Goal: Task Accomplishment & Management: Use online tool/utility

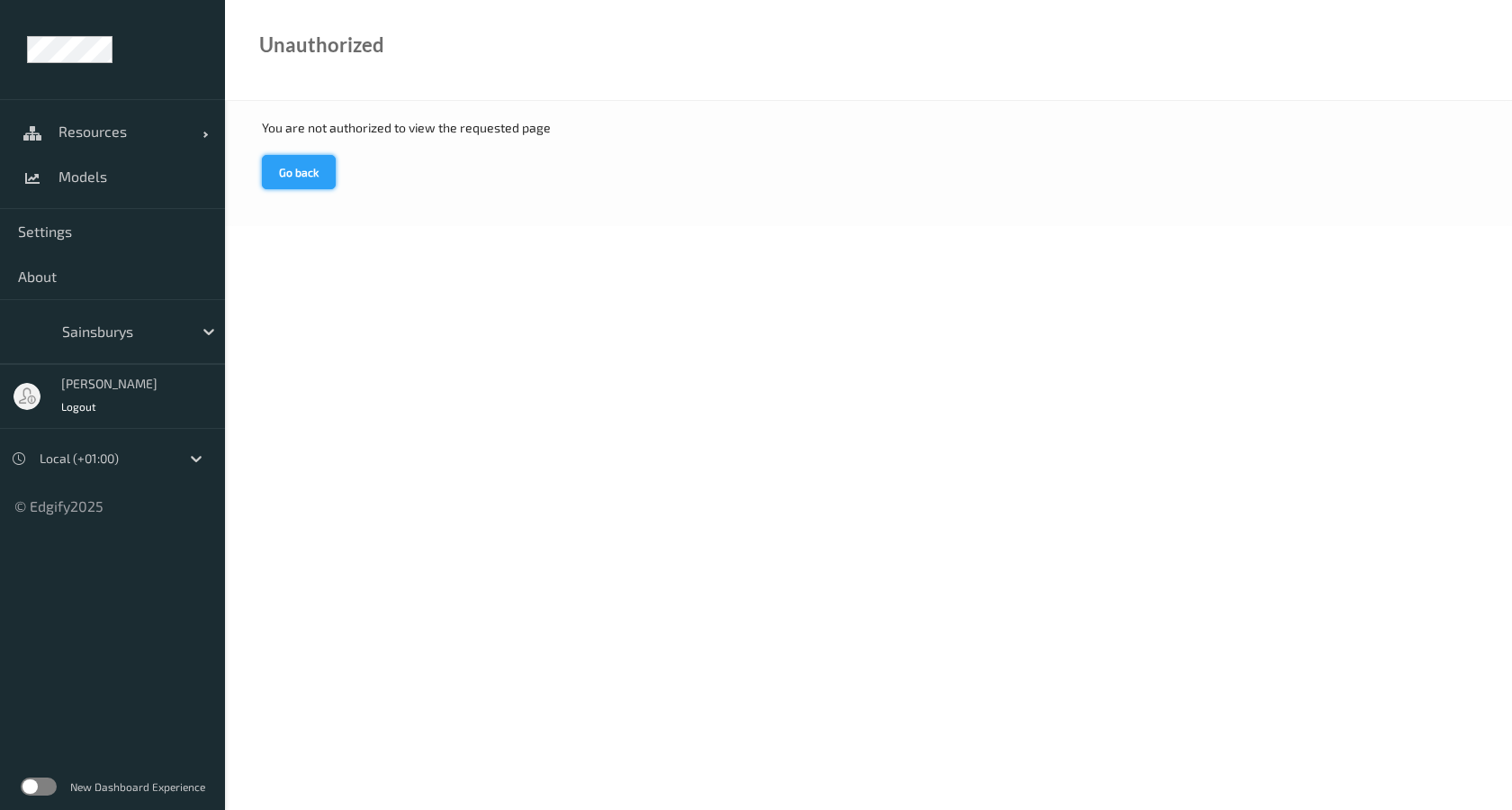
click at [306, 179] on button "Go back" at bounding box center [299, 171] width 74 height 34
click at [140, 144] on link "Resources" at bounding box center [112, 131] width 225 height 45
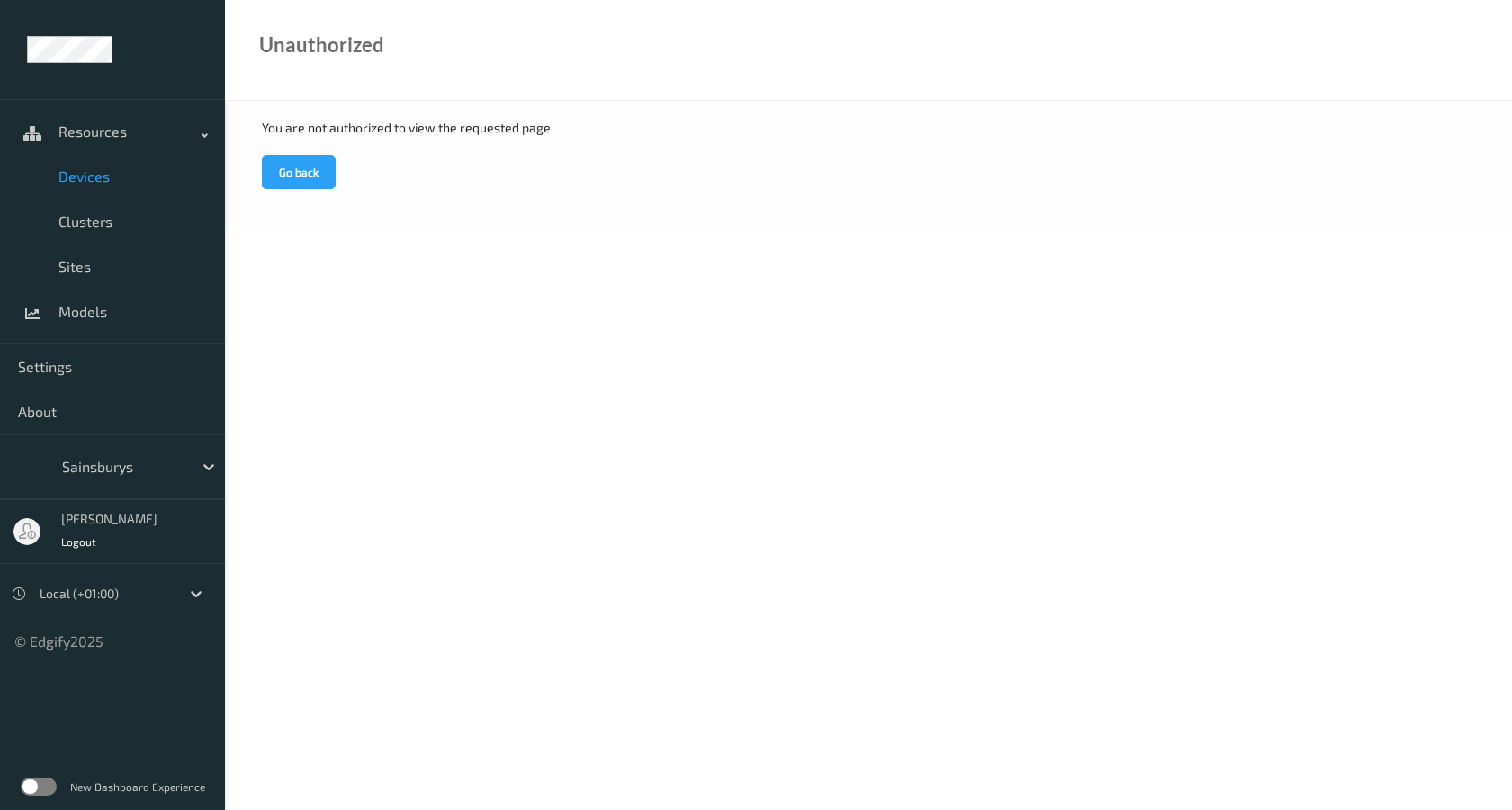
click at [132, 167] on span "Devices" at bounding box center [132, 176] width 149 height 18
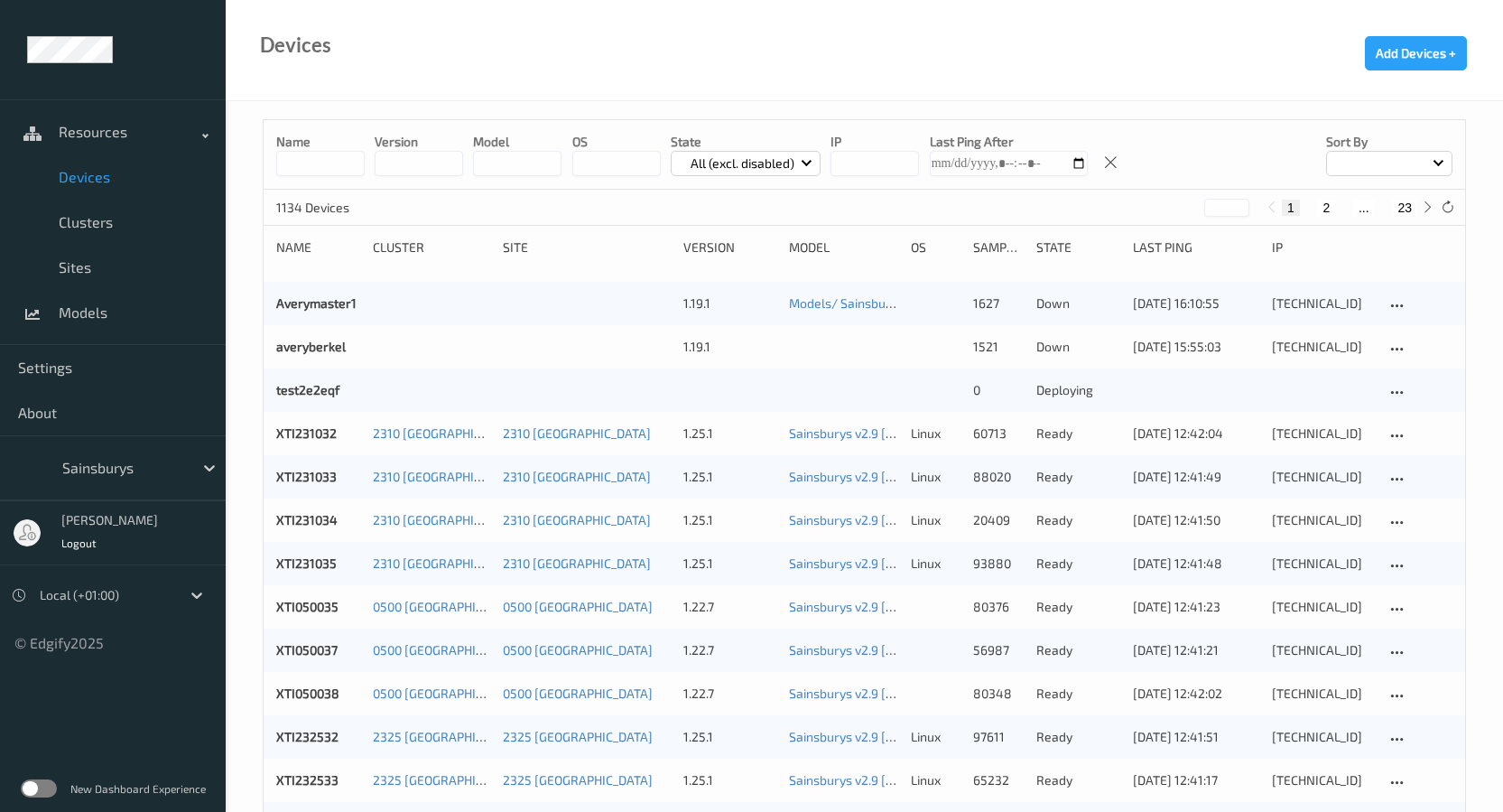
click at [852, 254] on div "Model" at bounding box center [844, 247] width 109 height 19
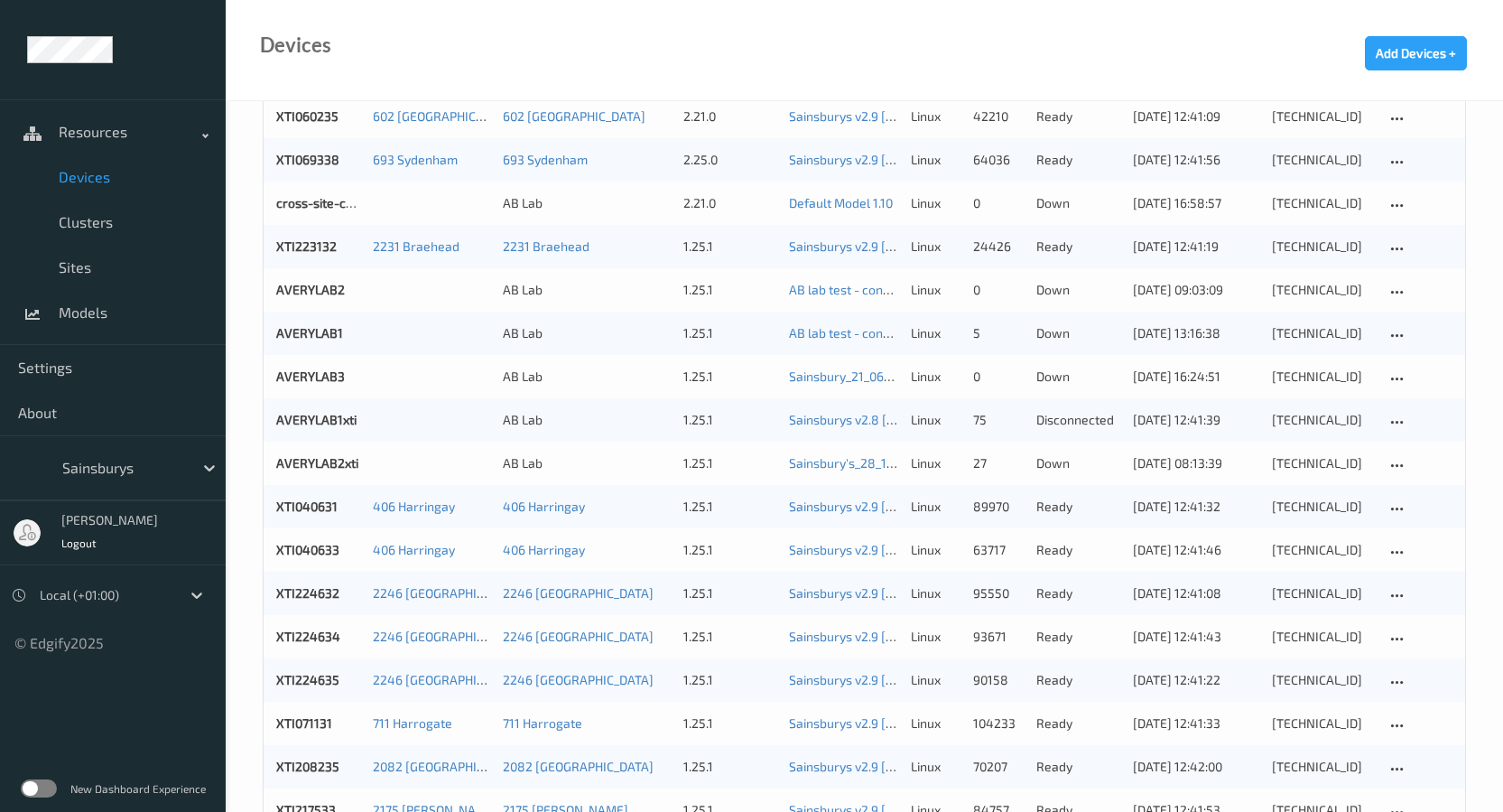
scroll to position [1444, 0]
click at [839, 208] on link "Default Model 1.10" at bounding box center [841, 202] width 103 height 16
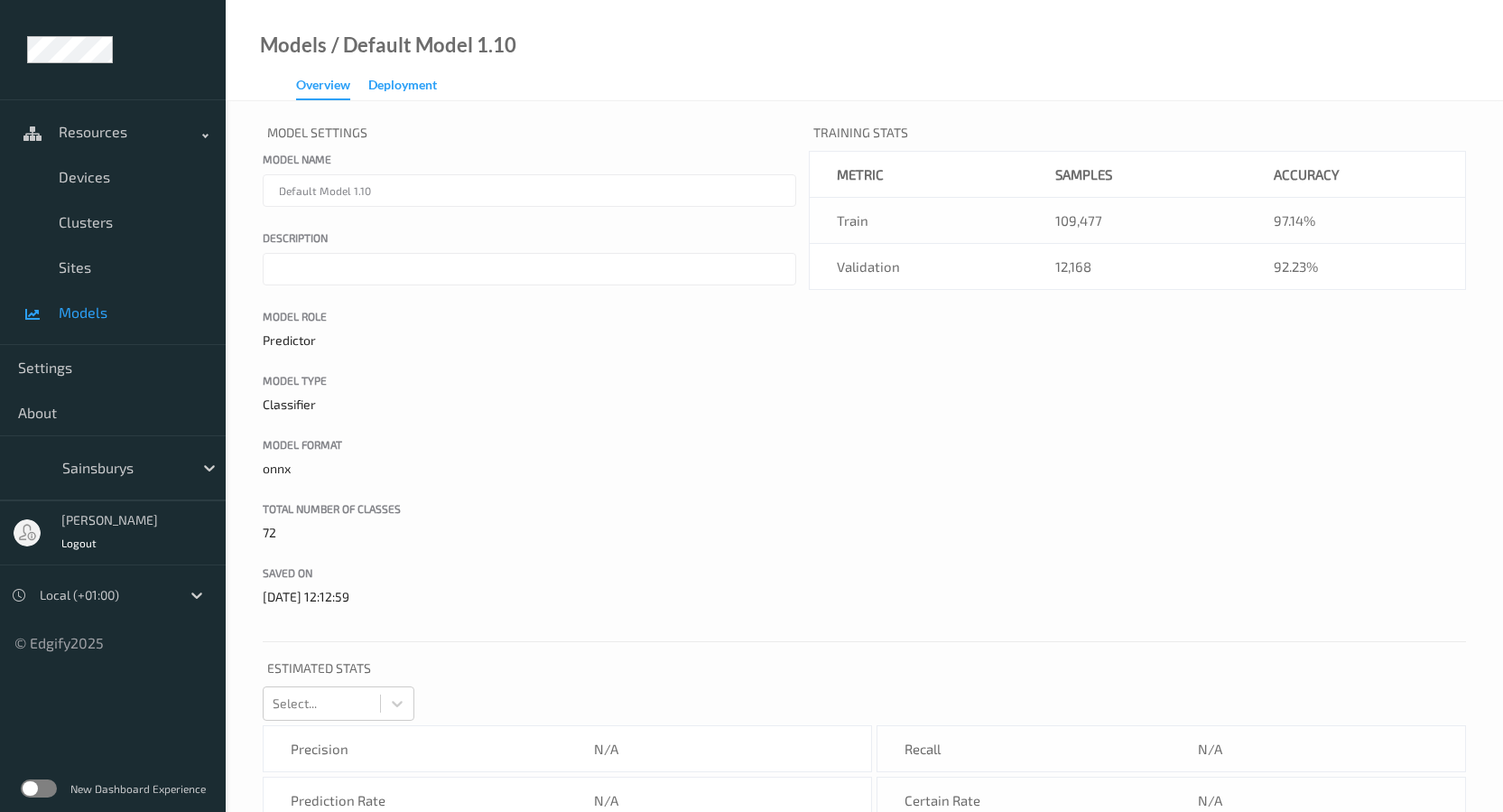
click at [414, 94] on div "Deployment" at bounding box center [402, 87] width 68 height 22
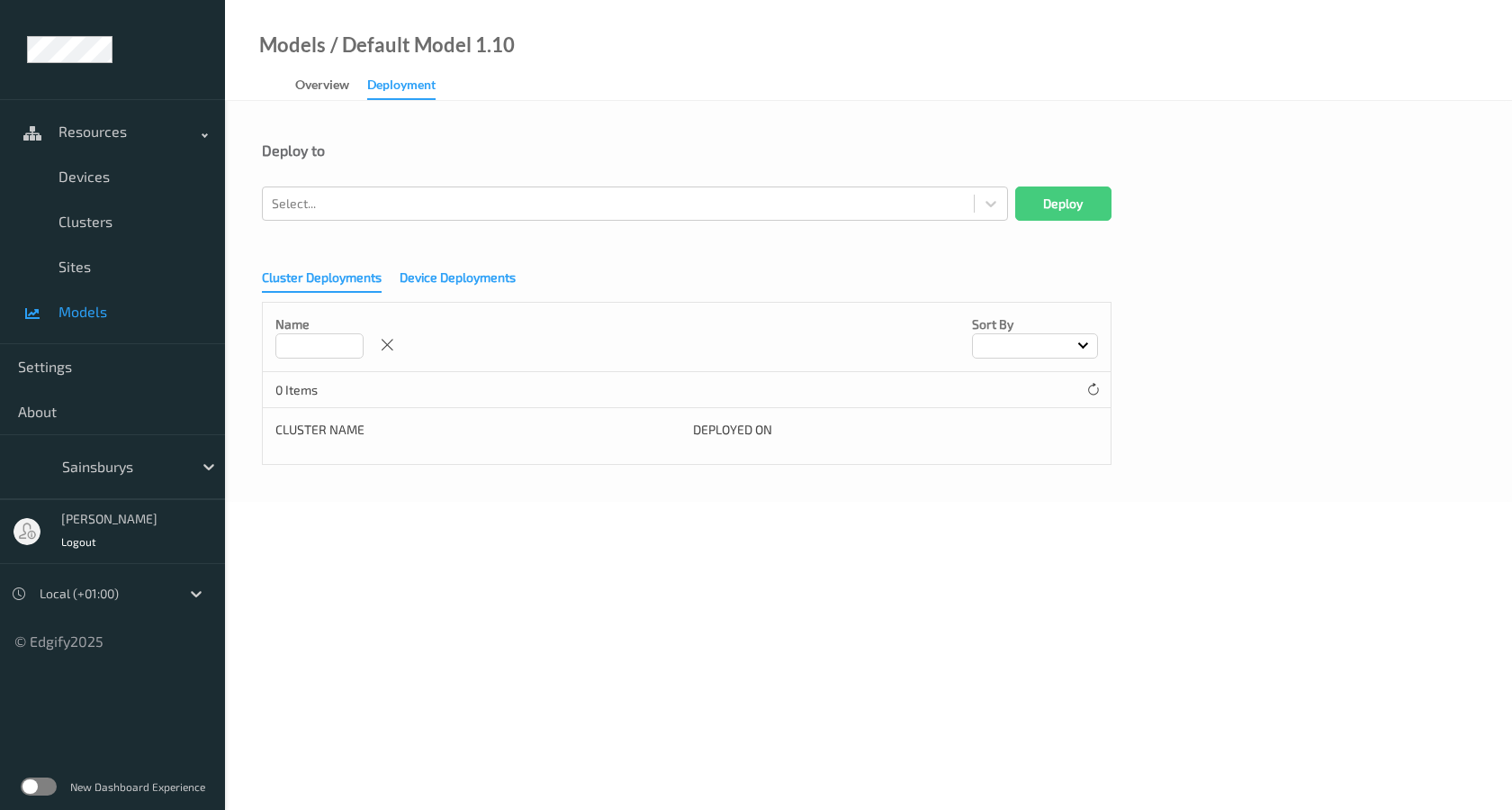
click at [475, 282] on div "Device Deployments" at bounding box center [457, 279] width 116 height 22
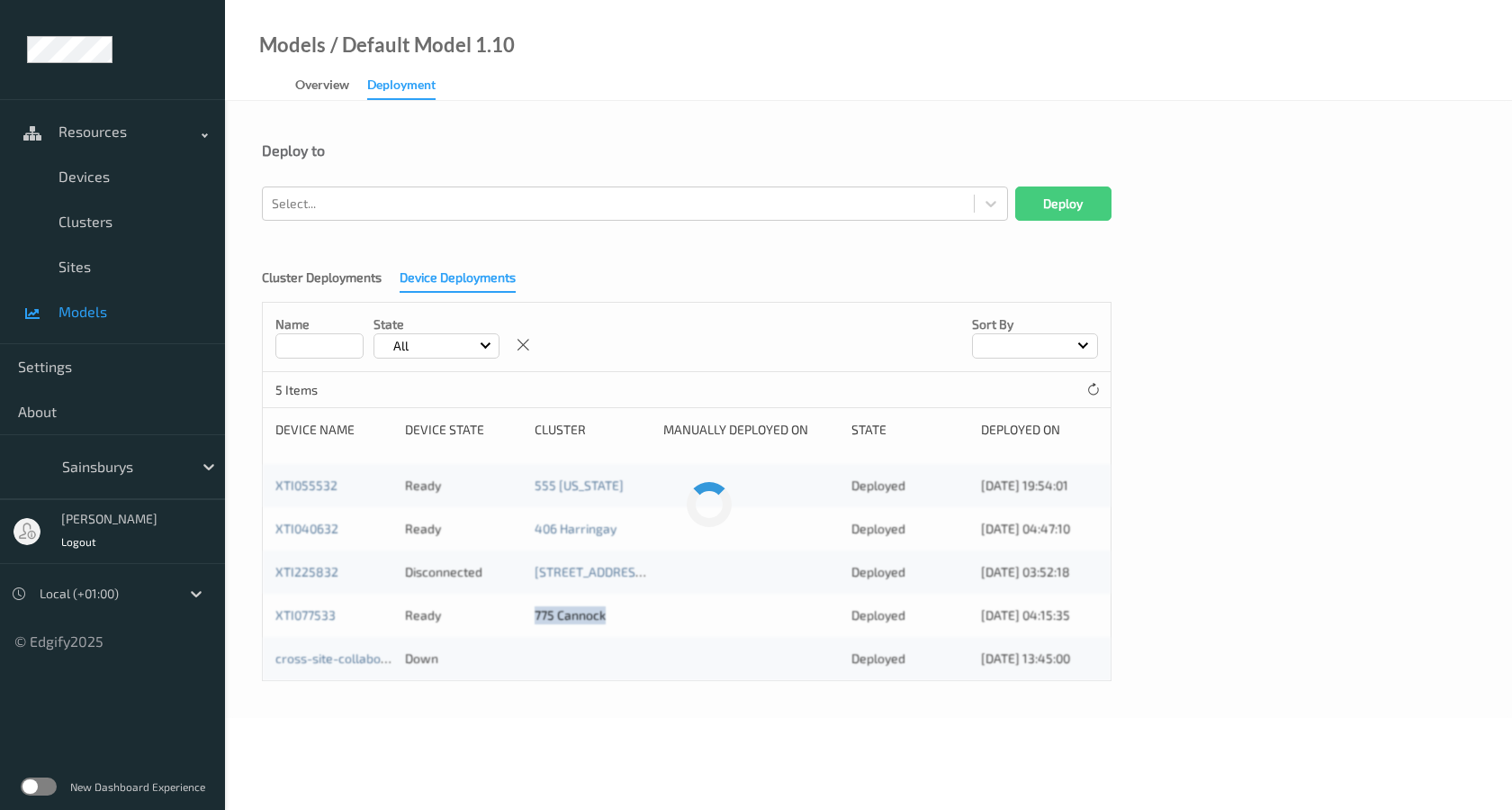
drag, startPoint x: 612, startPoint y: 616, endPoint x: 505, endPoint y: 621, distance: 107.1
click at [505, 621] on div "XTI077533 Ready 775 Cannock Deployed [DATE] 04:15:35" at bounding box center [687, 615] width 848 height 43
drag, startPoint x: 353, startPoint y: 620, endPoint x: 260, endPoint y: 620, distance: 93.0
click at [260, 620] on div "Deploy to Select... Deploy Cluster Deployments Device Deployments Name State Al…" at bounding box center [868, 410] width 1287 height 617
copy link "XTI077533"
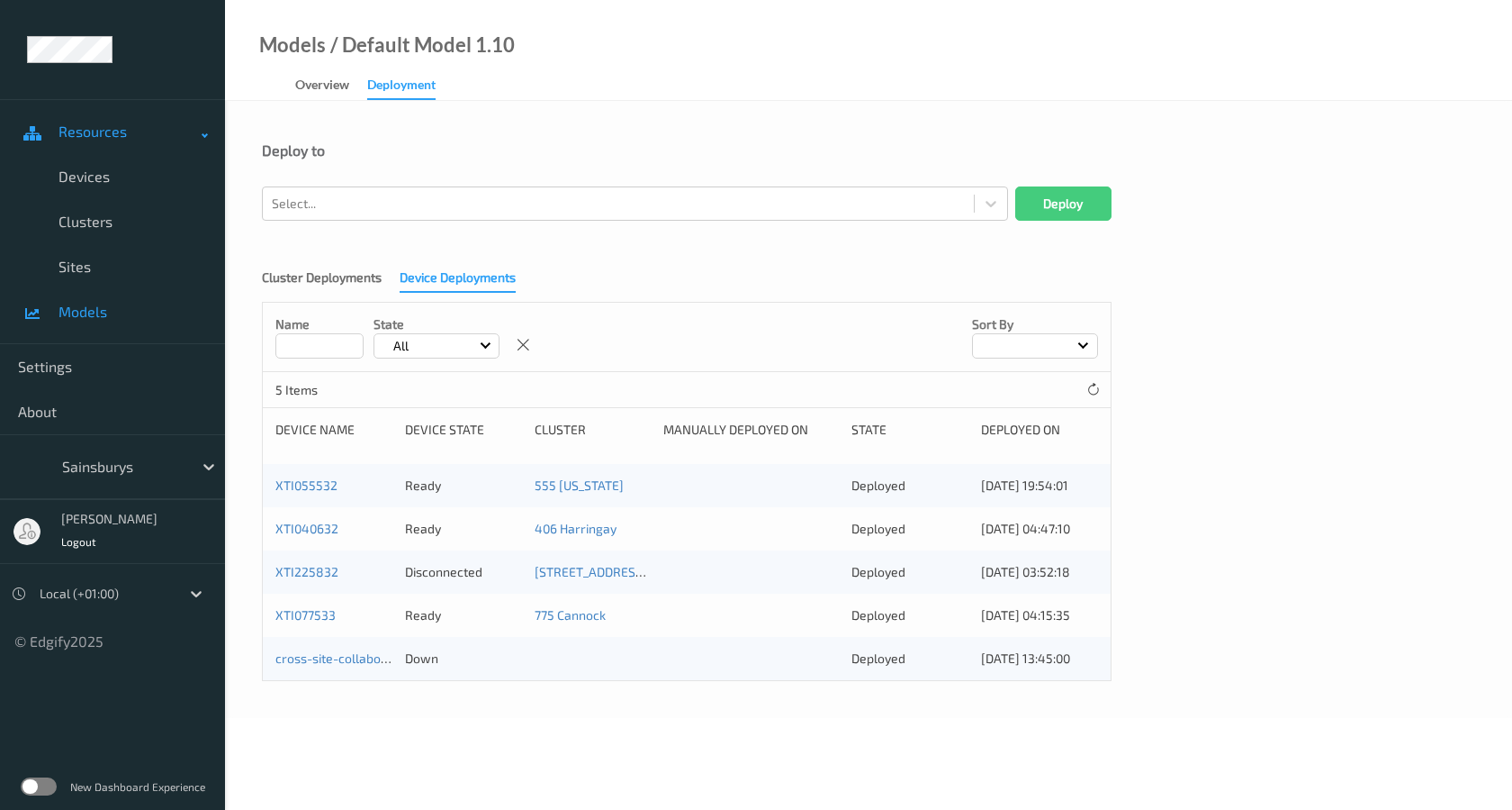
click at [124, 141] on link "Resources" at bounding box center [112, 131] width 225 height 45
